Goal: Task Accomplishment & Management: Manage account settings

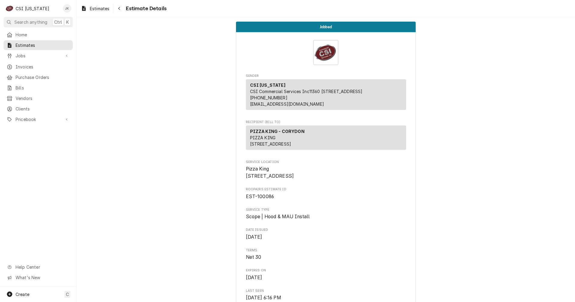
scroll to position [625, 0]
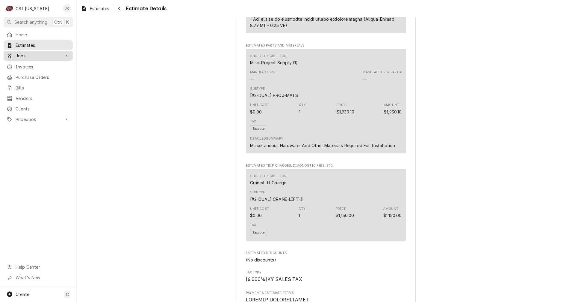
click at [20, 52] on span "Jobs" at bounding box center [38, 55] width 45 height 6
click at [20, 63] on span "Jobs" at bounding box center [43, 66] width 54 height 6
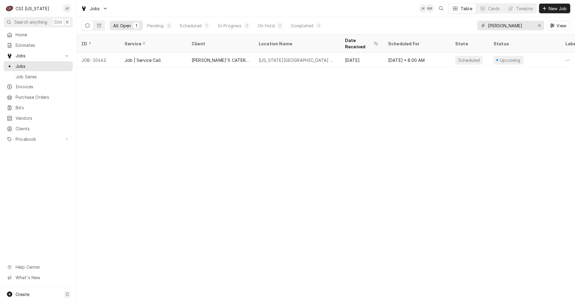
drag, startPoint x: 512, startPoint y: 26, endPoint x: 479, endPoint y: 26, distance: 33.3
click at [479, 26] on div "rosemary" at bounding box center [510, 26] width 67 height 10
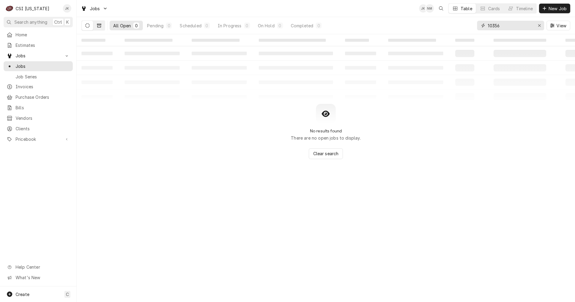
type input "10356"
click at [102, 27] on button "Dynamic Content Wrapper" at bounding box center [99, 26] width 11 height 10
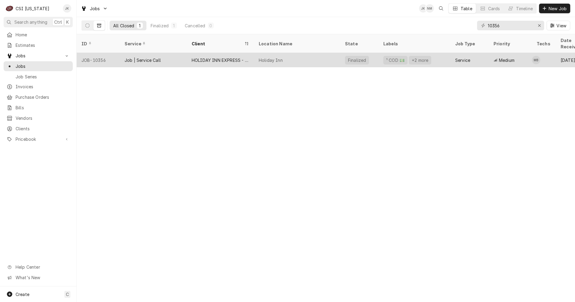
click at [239, 57] on div "HOLIDAY INN EXPRESS - ELIZABETHTOWN" at bounding box center [221, 60] width 58 height 6
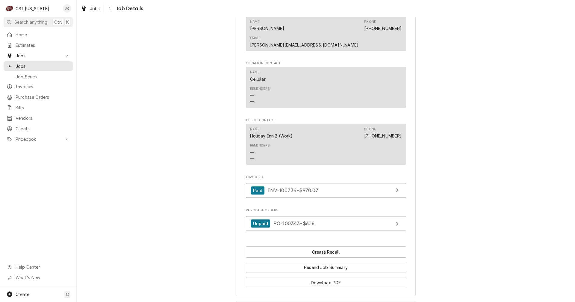
scroll to position [554, 0]
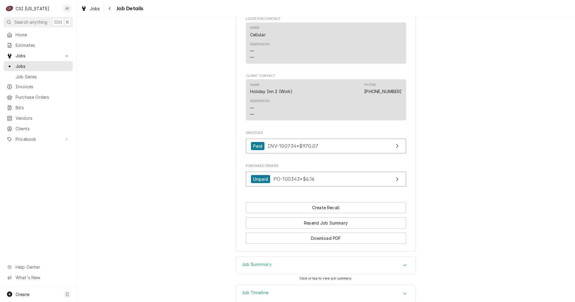
click at [263, 261] on h3 "Job Summary" at bounding box center [256, 264] width 29 height 6
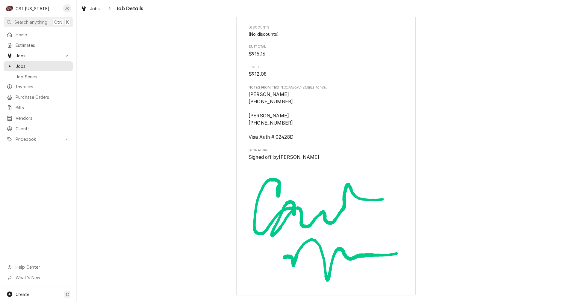
scroll to position [1826, 0]
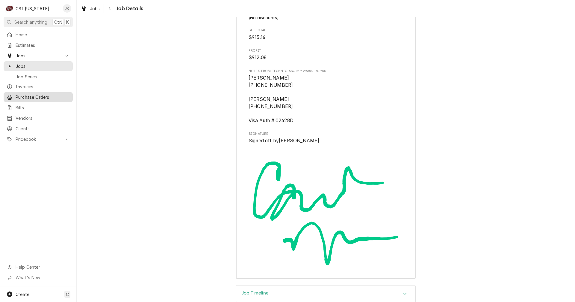
click at [32, 94] on span "Purchase Orders" at bounding box center [43, 97] width 54 height 6
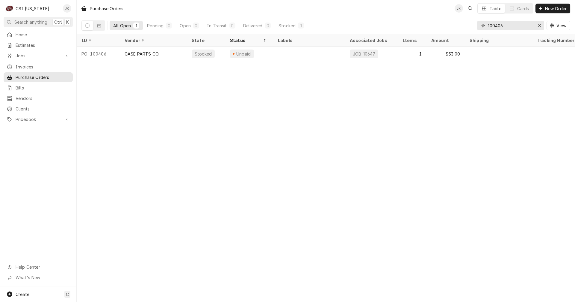
click at [501, 25] on input "100406" at bounding box center [510, 26] width 45 height 10
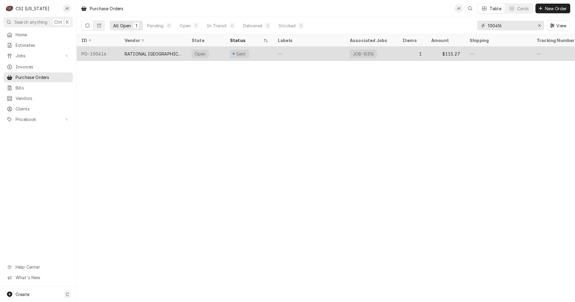
type input "100416"
click at [340, 54] on div "—" at bounding box center [309, 53] width 72 height 14
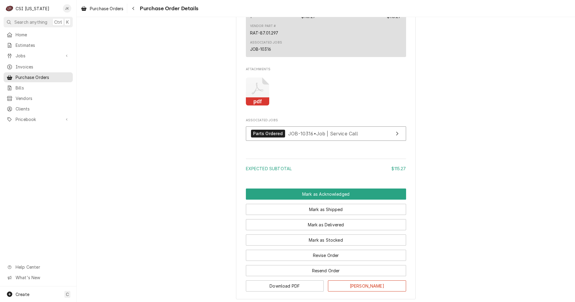
scroll to position [420, 0]
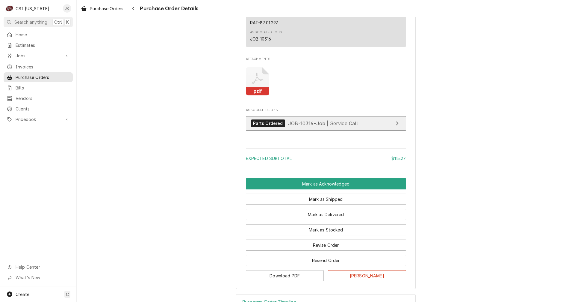
click at [290, 126] on span "JOB-10316 • Job | Service Call" at bounding box center [323, 123] width 70 height 6
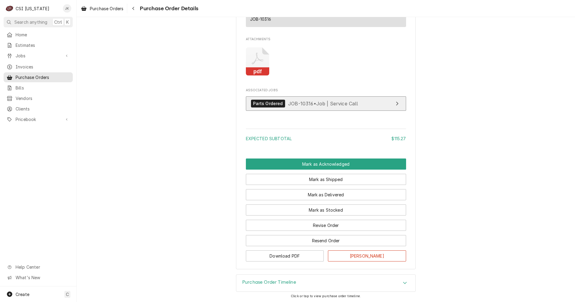
scroll to position [459, 0]
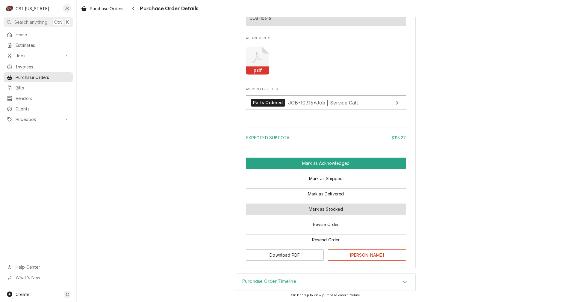
click at [331, 207] on button "Mark as Stocked" at bounding box center [326, 208] width 160 height 11
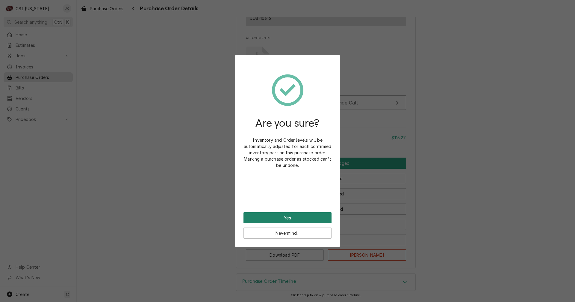
click at [317, 213] on button "Yes" at bounding box center [288, 217] width 88 height 11
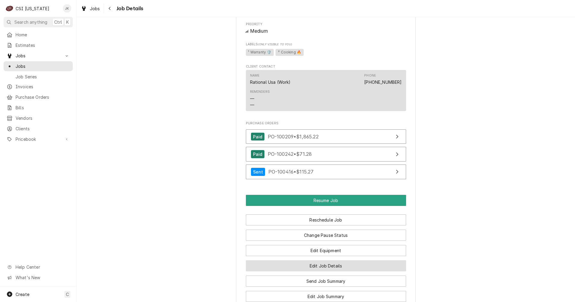
scroll to position [539, 0]
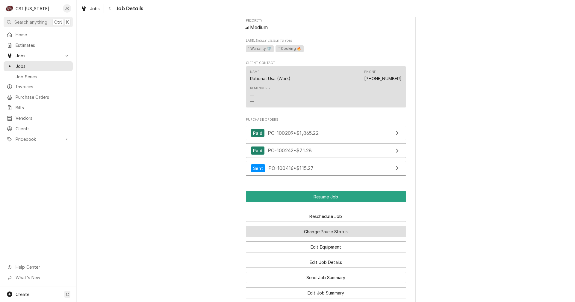
click at [316, 237] on button "Change Pause Status" at bounding box center [326, 231] width 160 height 11
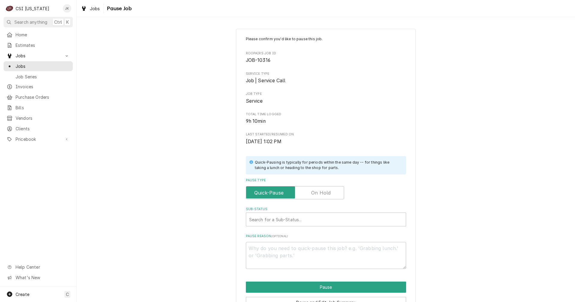
click at [319, 192] on label "Pause Type" at bounding box center [295, 192] width 98 height 13
click at [319, 192] on input "Pause Type" at bounding box center [295, 192] width 93 height 13
checkbox input "true"
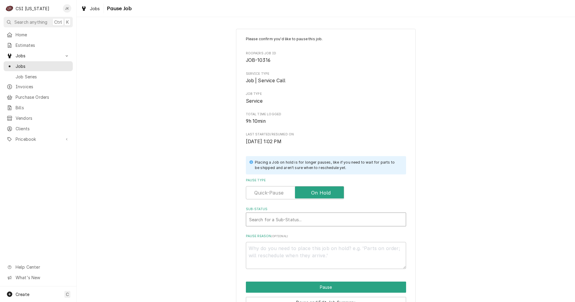
click at [301, 219] on div "Sub-Status" at bounding box center [326, 219] width 154 height 11
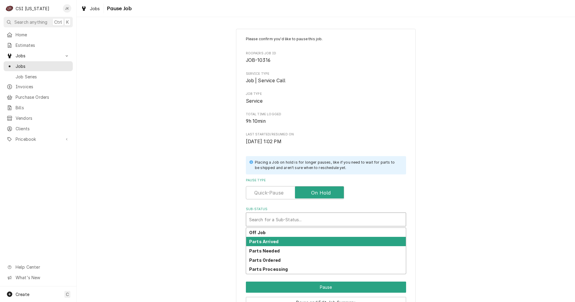
click at [273, 242] on strong "Parts Arrived" at bounding box center [263, 241] width 29 height 5
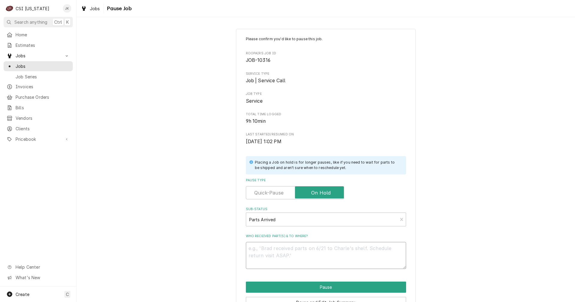
click at [275, 255] on textarea "Who received part(s) & to where?" at bounding box center [326, 255] width 160 height 27
type textarea "x"
type textarea "A"
type textarea "x"
type textarea "Ar"
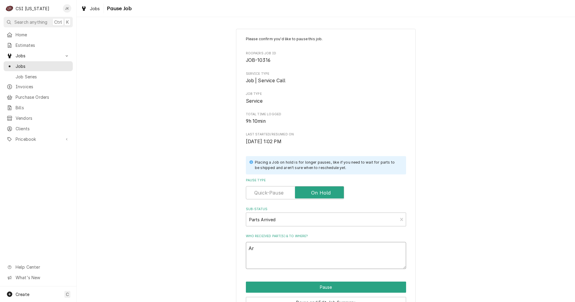
type textarea "x"
type textarea "Arr"
type textarea "x"
type textarea "Arri"
type textarea "x"
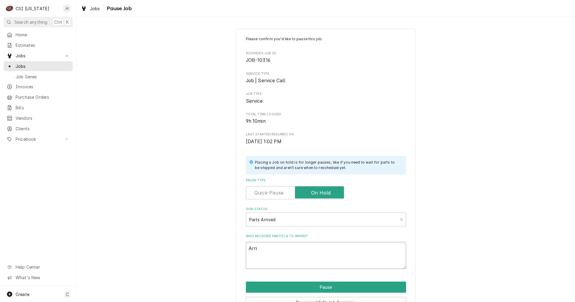
type textarea "Arriv"
type textarea "x"
type textarea "Arrive"
type textarea "x"
type textarea "Arrived"
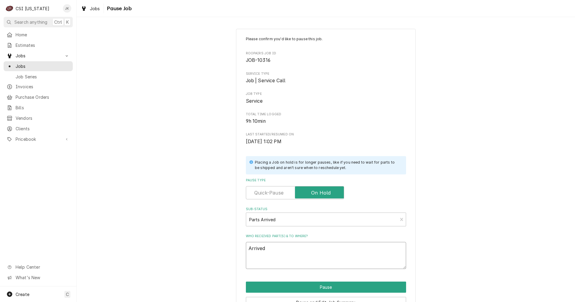
type textarea "x"
type textarea "Arrived"
type textarea "x"
type textarea "Arrived 9"
type textarea "x"
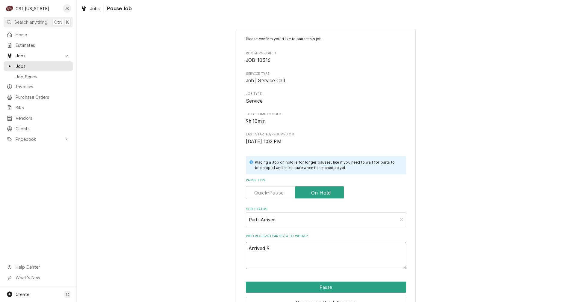
type textarea "Arrived 9/"
type textarea "x"
type textarea "Arrived 9/25"
type textarea "x"
type textarea "Arrived 9/25,"
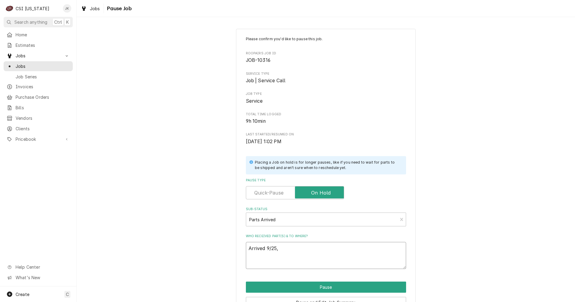
type textarea "x"
type textarea "Arrived 9/25,"
type textarea "x"
type textarea "Arrived 9/25, M"
type textarea "x"
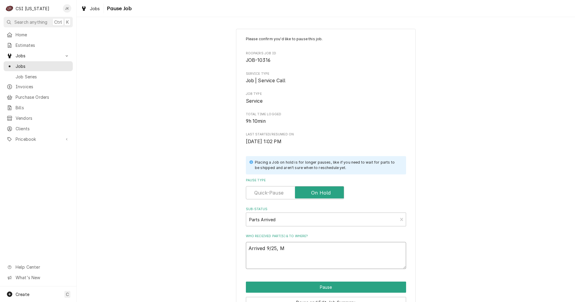
type textarea "Arrived 9/25, Ma"
type textarea "x"
type textarea "Arrived 9/25, Mat"
type textarea "x"
drag, startPoint x: 292, startPoint y: 247, endPoint x: 206, endPoint y: 246, distance: 85.7
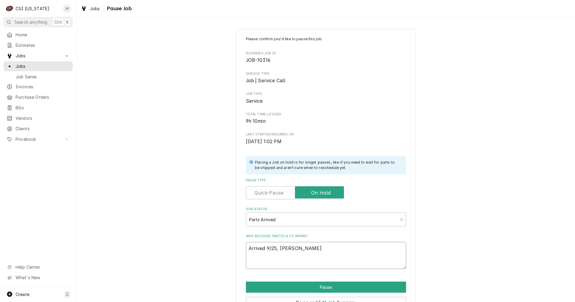
click at [206, 246] on div "Please confirm you'd like to pause this job. Roopairs Job ID JOB-10316 Service …" at bounding box center [326, 179] width 499 height 312
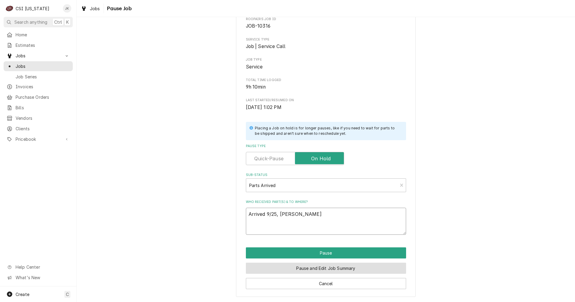
type textarea "Arrived 9/25, [PERSON_NAME]"
click at [317, 266] on button "Pause and Edit Job Summary" at bounding box center [326, 267] width 160 height 11
type textarea "x"
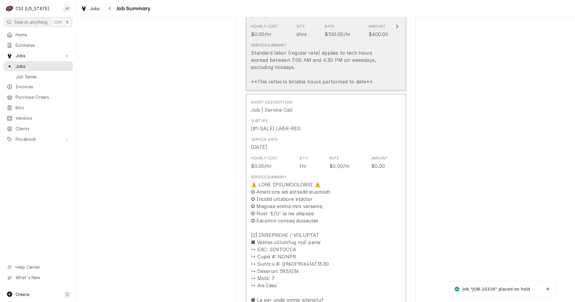
scroll to position [210, 0]
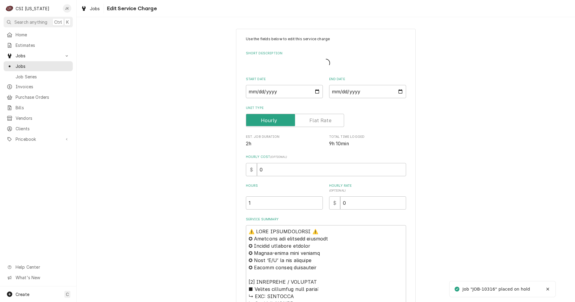
type textarea "x"
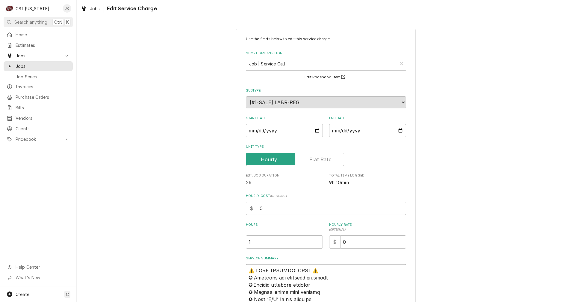
paste textarea "Arrived 9/25, Matt"
type textarea "Arrived 9/25, Matt⚠️ 𝗙𝗢𝗥𝗠 𝗜𝗡𝗦𝗧𝗥𝗨𝗖𝗧𝗜𝗢𝗡𝗦 ⚠️ ✪ 𝗖𝗼𝗺𝗽𝗹𝗲𝘁𝗲 𝗮𝗹𝗹 𝗿𝗲𝗹𝗲𝘃𝗮𝗻𝘁 𝘀𝗲𝗰𝘁𝗶𝗼𝗻𝘀 ✪ 𝗣𝗿…"
type textarea "x"
type textarea "Arrived 9/25, Matt ⚠️ 𝗙𝗢𝗥𝗠 𝗜𝗡𝗦𝗧𝗥𝗨𝗖𝗧𝗜𝗢𝗡𝗦 ⚠️ ✪ 𝗖𝗼𝗺𝗽𝗹𝗲𝘁𝗲 𝗮𝗹𝗹 𝗿𝗲𝗹𝗲𝘃𝗮𝗻𝘁 𝘀𝗲𝗰𝘁𝗶𝗼𝗻𝘀 ✪ 𝗣…"
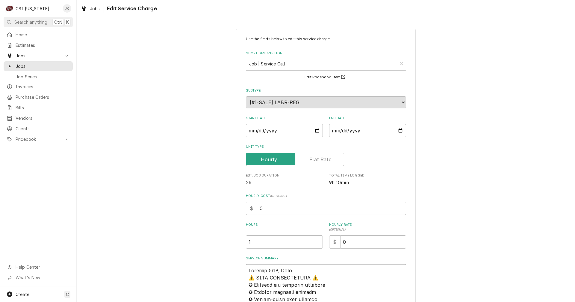
type textarea "x"
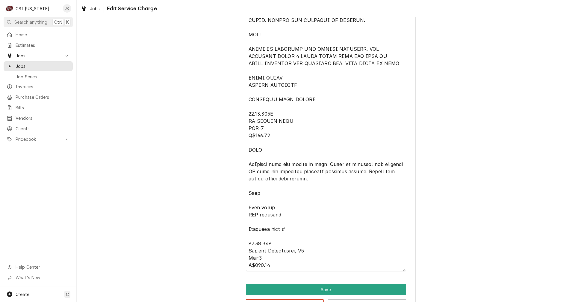
scroll to position [869, 0]
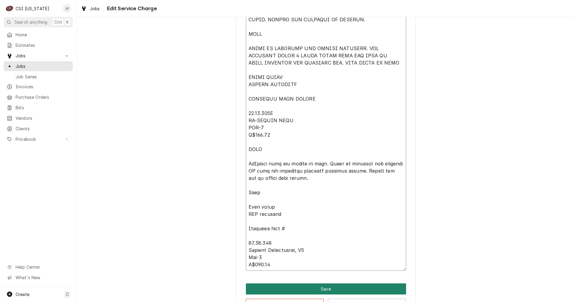
type textarea "Arrived 9/25, Matt ⚠️ 𝗙𝗢𝗥𝗠 𝗜𝗡𝗦𝗧𝗥𝗨𝗖𝗧𝗜𝗢𝗡𝗦 ⚠️ ✪ 𝗖𝗼𝗺𝗽𝗹𝗲𝘁𝗲 𝗮𝗹𝗹 𝗿𝗲𝗹𝗲𝘃𝗮𝗻𝘁 𝘀𝗲𝗰𝘁𝗶𝗼𝗻𝘀 ✪ 𝗣…"
click at [326, 291] on button "Save" at bounding box center [326, 288] width 160 height 11
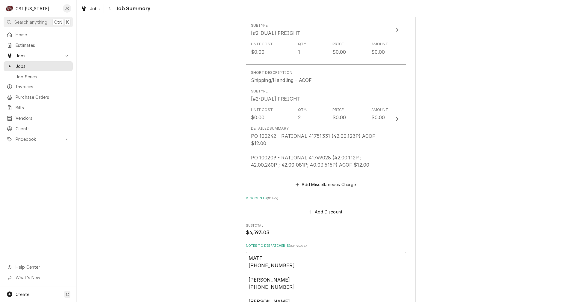
scroll to position [2070, 0]
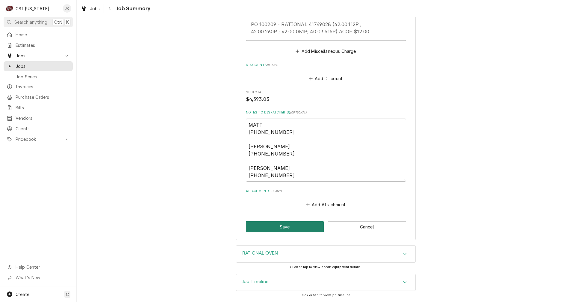
click at [278, 225] on button "Save" at bounding box center [285, 226] width 78 height 11
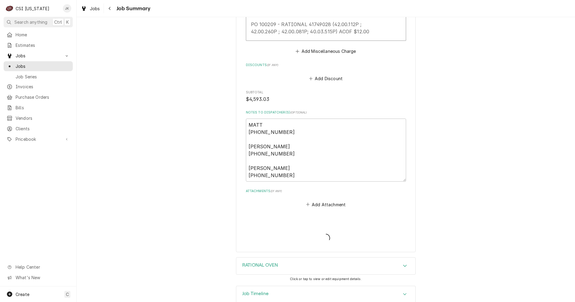
type textarea "x"
